Goal: Information Seeking & Learning: Learn about a topic

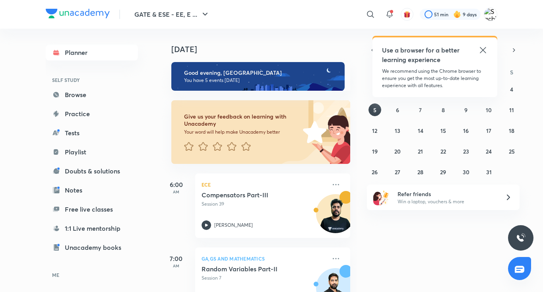
click at [480, 45] on icon at bounding box center [483, 50] width 10 height 10
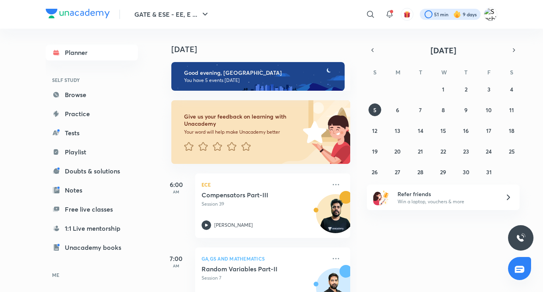
click at [426, 17] on div at bounding box center [450, 14] width 61 height 11
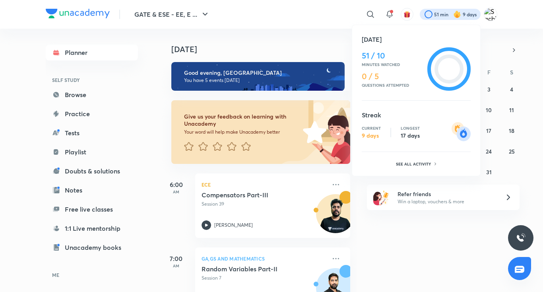
click at [321, 46] on div at bounding box center [271, 146] width 543 height 292
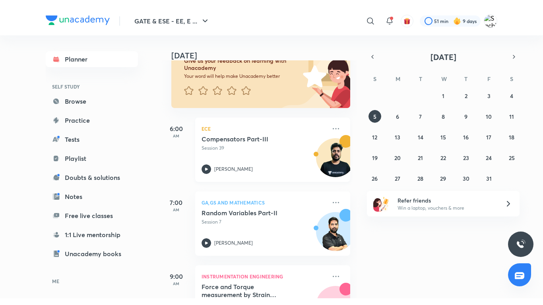
scroll to position [64, 0]
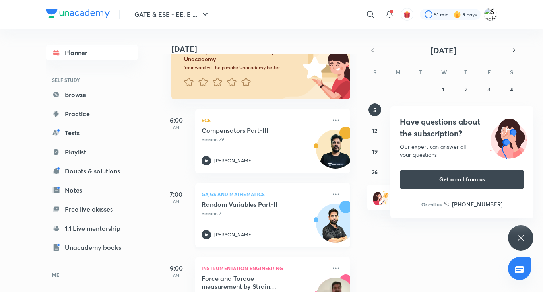
click at [210, 232] on icon at bounding box center [206, 235] width 10 height 10
